Goal: Task Accomplishment & Management: Manage account settings

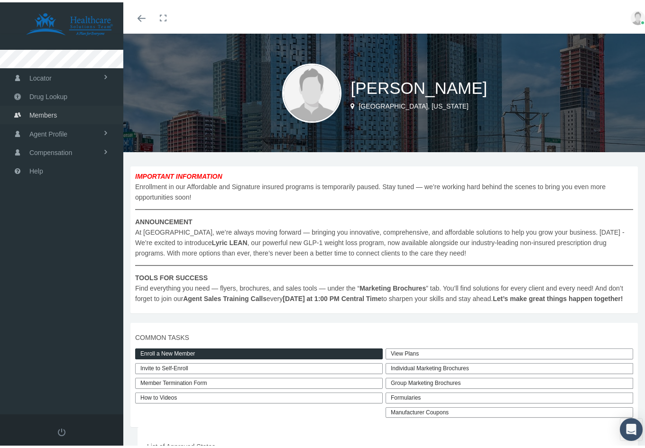
click at [48, 112] on span "Members" at bounding box center [43, 113] width 28 height 18
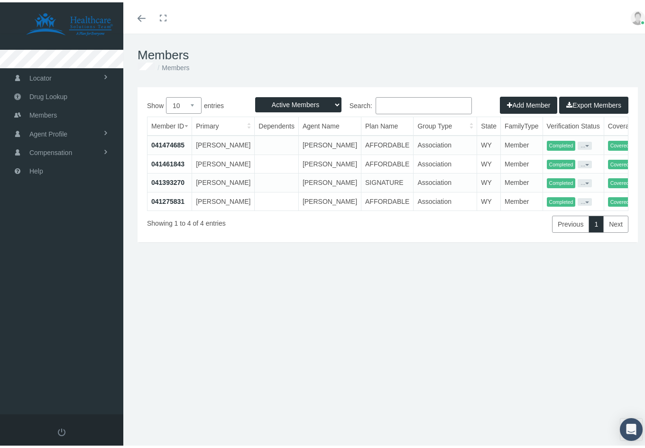
click at [171, 184] on link "041393270" at bounding box center [167, 180] width 33 height 8
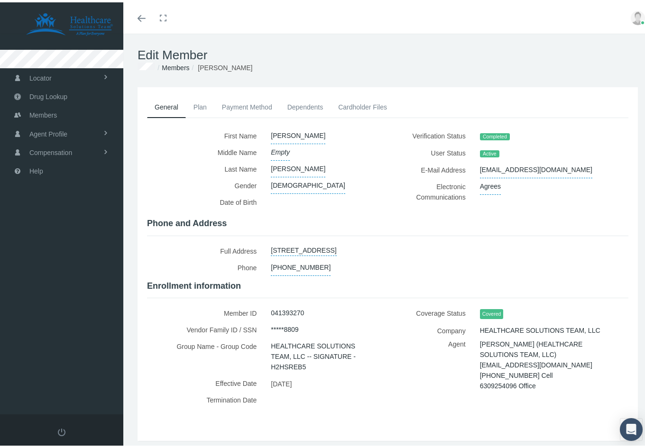
click at [253, 104] on link "Payment Method" at bounding box center [246, 104] width 65 height 21
